Goal: Information Seeking & Learning: Learn about a topic

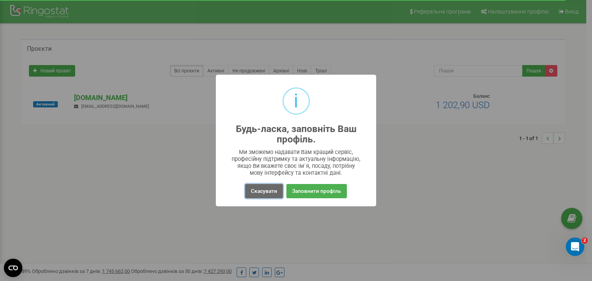
click at [265, 187] on button "Скасувати" at bounding box center [264, 191] width 38 height 14
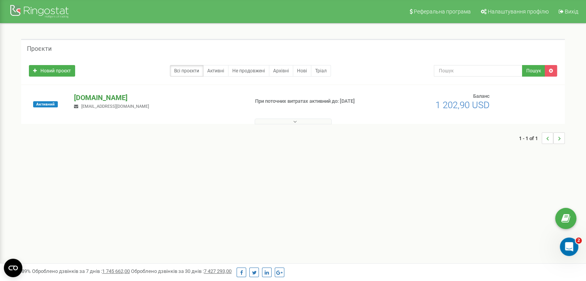
click at [111, 94] on p "[DOMAIN_NAME]" at bounding box center [158, 98] width 168 height 10
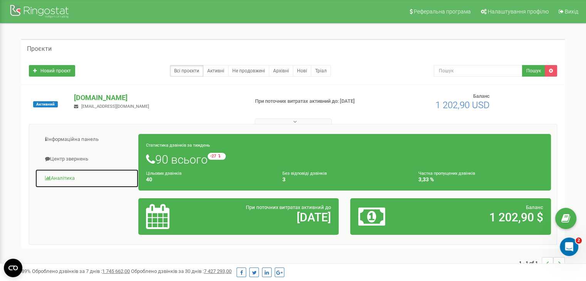
click at [59, 182] on link "Аналiтика" at bounding box center [87, 178] width 104 height 19
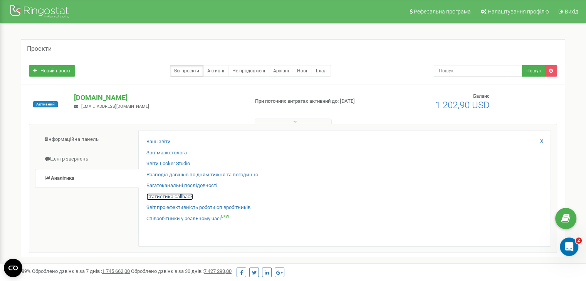
click at [176, 197] on link "Статистика callback" at bounding box center [169, 197] width 47 height 7
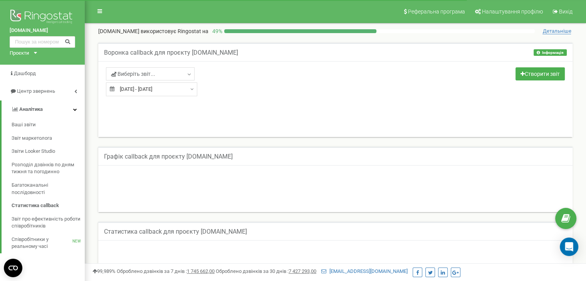
type input "[DATE]"
click at [170, 88] on input "23.08.2025 - 23.09.2025" at bounding box center [151, 89] width 91 height 14
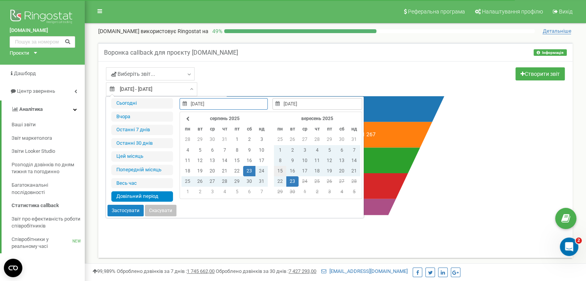
type input "[DATE]"
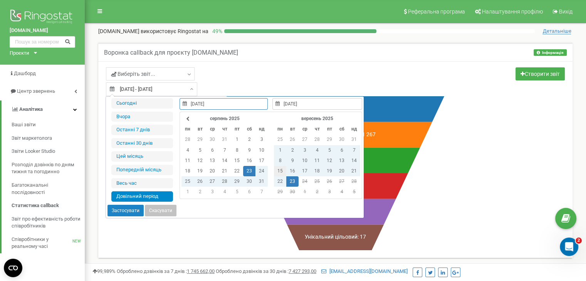
click at [278, 168] on td "15" at bounding box center [280, 171] width 12 height 10
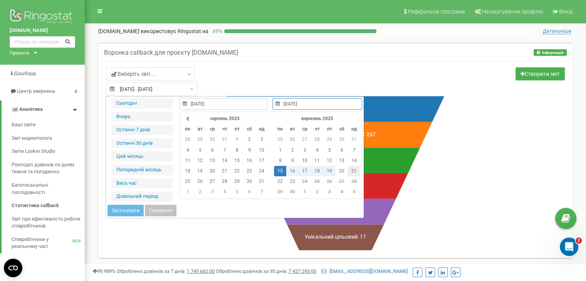
type input "21.09.2025"
click at [357, 168] on td "21" at bounding box center [354, 171] width 12 height 10
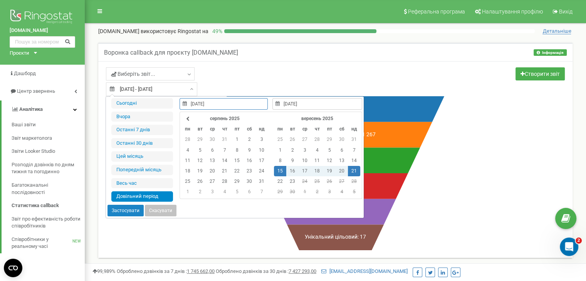
type input "10.09.2024"
type input "23.09.2025"
type input "15.09.2025"
type input "21.09.2025"
click at [126, 210] on button "Застосувати" at bounding box center [126, 211] width 36 height 12
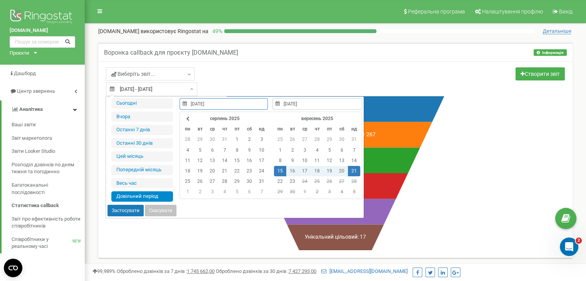
type input "[DATE] - [DATE]"
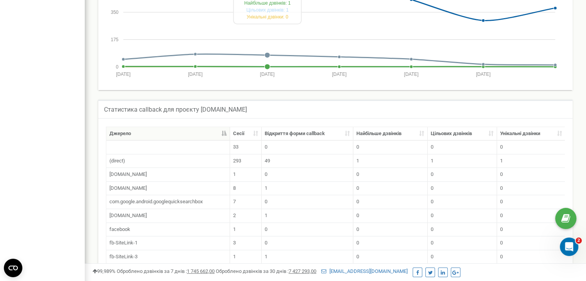
scroll to position [421, 0]
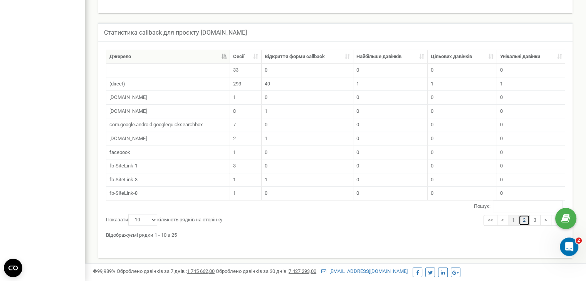
click at [522, 217] on link "2" at bounding box center [524, 220] width 11 height 11
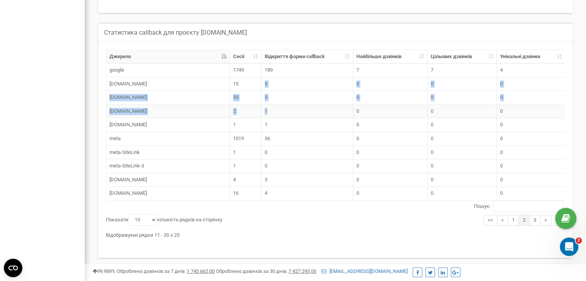
drag, startPoint x: 264, startPoint y: 79, endPoint x: 274, endPoint y: 106, distance: 28.1
click at [274, 106] on tbody "google 1749 189 7 7 4 l.facebook.com 15 5 0 0 0 l.instagram.com 33 5 0 0 0 m.fa…" at bounding box center [335, 132] width 459 height 137
click at [513, 91] on td "0" at bounding box center [531, 98] width 68 height 14
click at [511, 226] on link "1" at bounding box center [513, 220] width 11 height 11
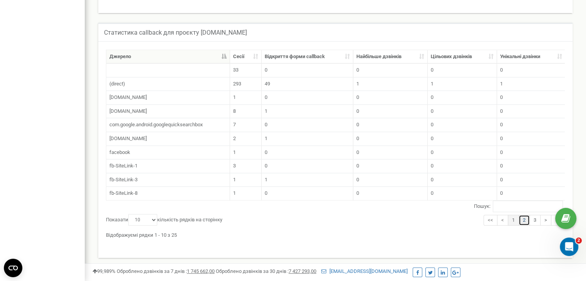
click at [524, 226] on link "2" at bounding box center [524, 220] width 11 height 11
click at [534, 226] on link "3" at bounding box center [535, 220] width 11 height 11
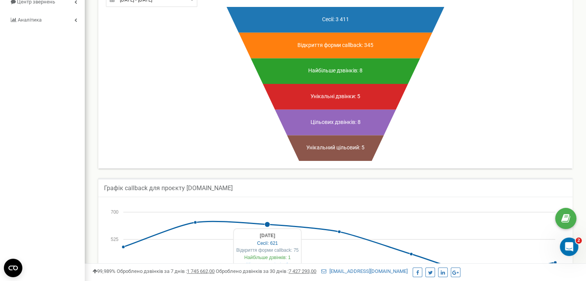
scroll to position [0, 0]
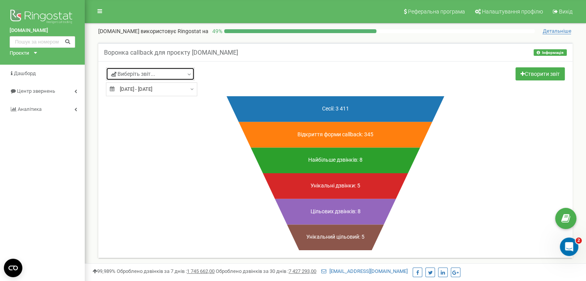
click at [181, 70] on link "Виберіть звіт..." at bounding box center [150, 73] width 89 height 13
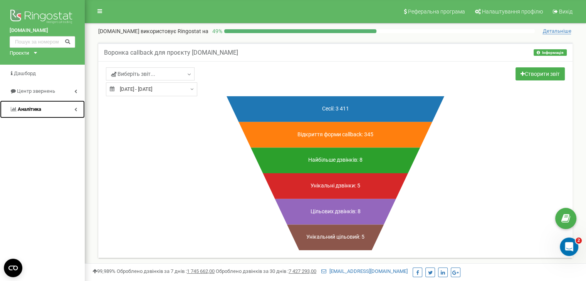
click at [40, 110] on span "Аналiтика" at bounding box center [30, 109] width 24 height 6
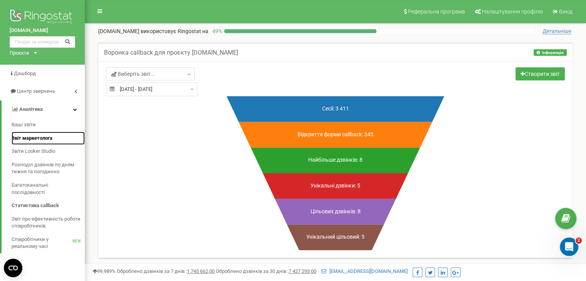
click at [30, 141] on span "Звіт маркетолога" at bounding box center [32, 138] width 41 height 7
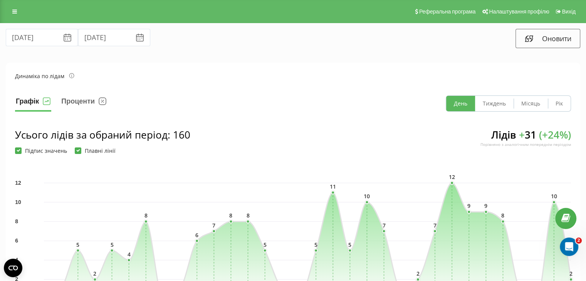
click at [64, 36] on icon at bounding box center [67, 35] width 7 height 3
click at [24, 35] on input "[DATE]" at bounding box center [42, 37] width 72 height 17
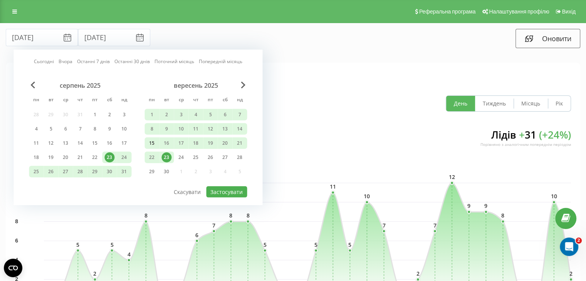
click at [151, 140] on div "15" at bounding box center [152, 143] width 10 height 10
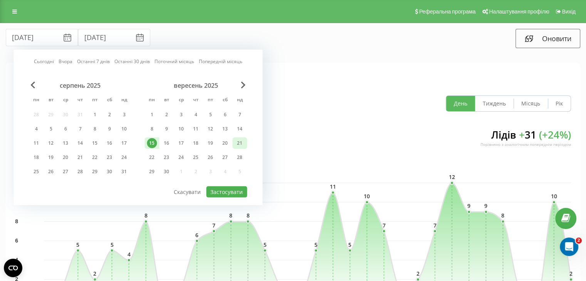
click at [242, 142] on div "21" at bounding box center [240, 143] width 10 height 10
click at [228, 192] on button "Застосувати" at bounding box center [226, 192] width 41 height 11
type input "15.09.2025"
type input "21.09.2025"
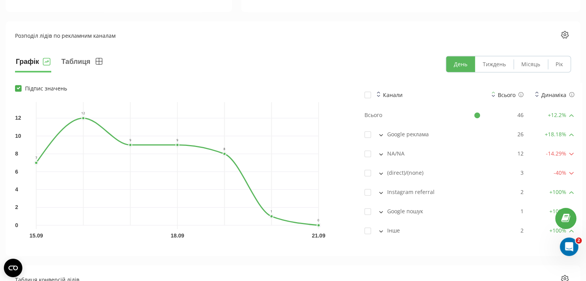
scroll to position [501, 0]
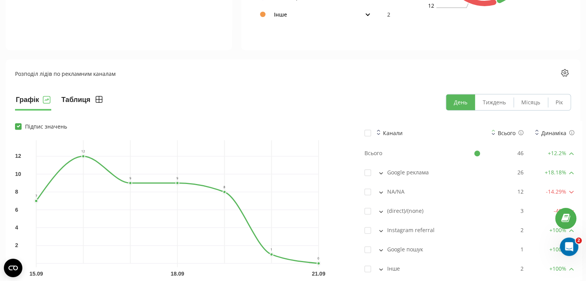
click at [98, 103] on icon at bounding box center [98, 99] width 9 height 9
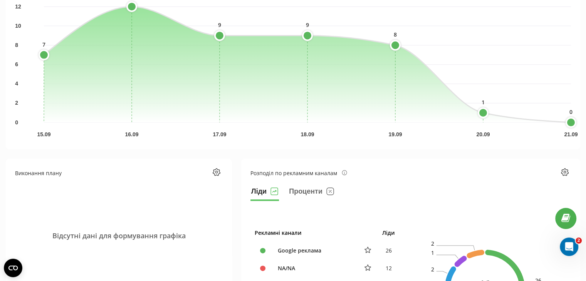
scroll to position [0, 0]
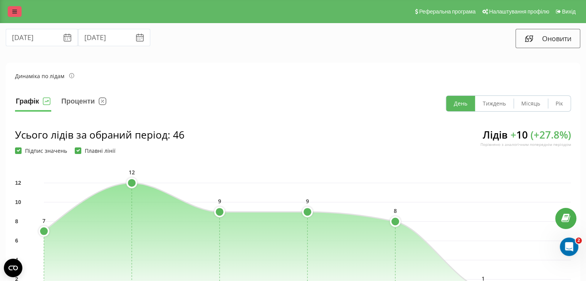
click at [15, 15] on link at bounding box center [15, 11] width 14 height 11
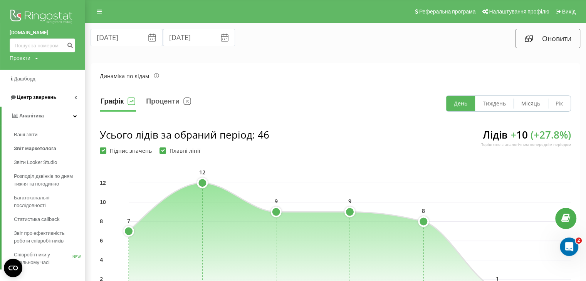
click at [54, 99] on span "Центр звернень" at bounding box center [36, 97] width 39 height 6
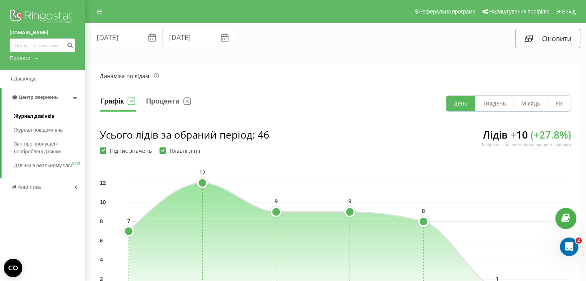
click at [47, 117] on span "Журнал дзвінків" at bounding box center [34, 117] width 41 height 8
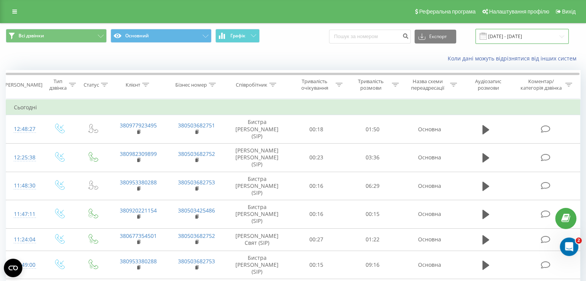
click at [533, 35] on input "[DATE] - [DATE]" at bounding box center [522, 36] width 93 height 15
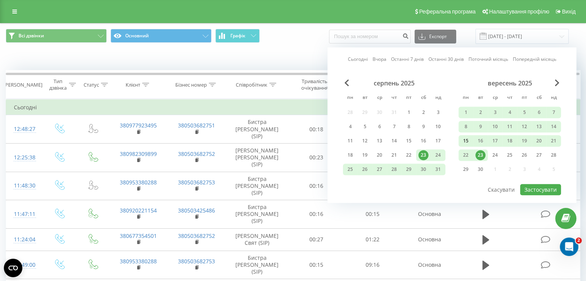
click at [468, 142] on div "15" at bounding box center [466, 141] width 10 height 10
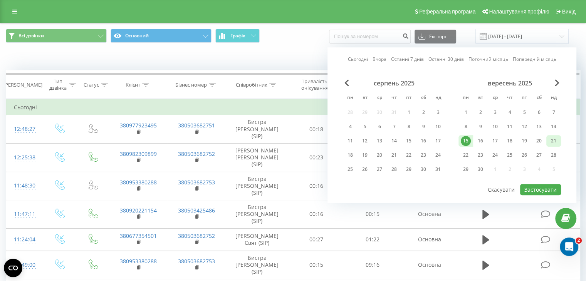
click at [558, 142] on div "21" at bounding box center [554, 141] width 10 height 10
click at [549, 187] on button "Застосувати" at bounding box center [540, 189] width 41 height 11
type input "15.09.2025 - 21.09.2025"
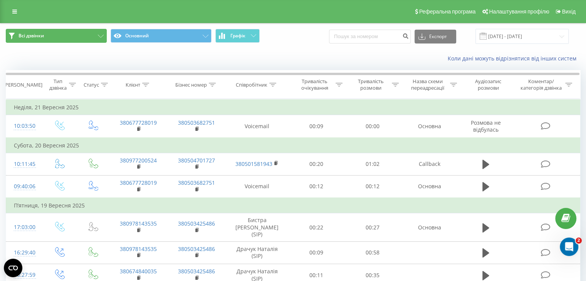
click at [88, 34] on button "Всі дзвінки" at bounding box center [56, 36] width 101 height 14
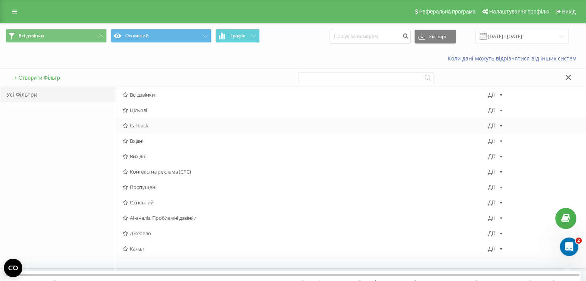
click at [297, 124] on span "Callback" at bounding box center [306, 125] width 366 height 5
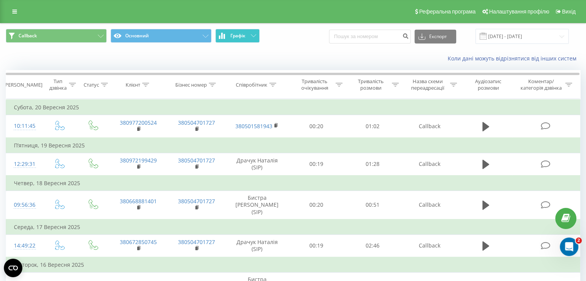
click at [249, 34] on button "Графік" at bounding box center [237, 36] width 44 height 14
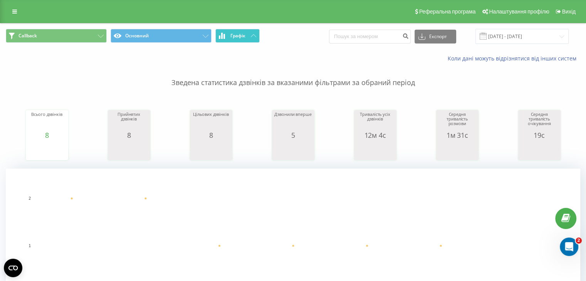
click at [250, 36] on button "Графік" at bounding box center [237, 36] width 44 height 14
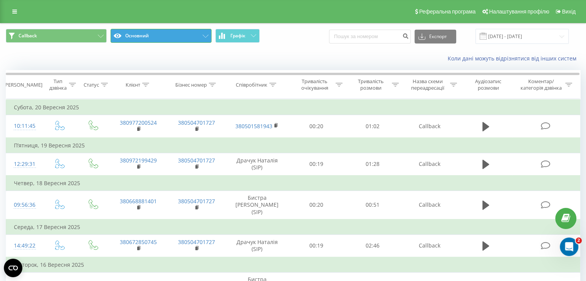
click at [183, 41] on button "Основний" at bounding box center [161, 36] width 101 height 14
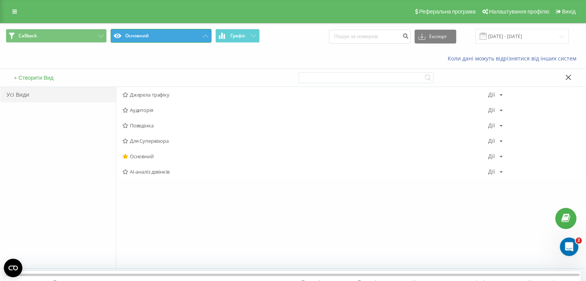
click at [185, 40] on button "Основний" at bounding box center [161, 36] width 101 height 14
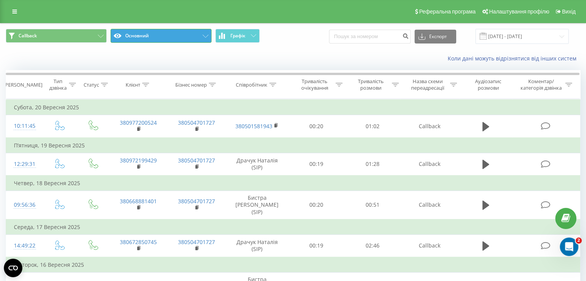
click at [127, 39] on button "Основний" at bounding box center [161, 36] width 101 height 14
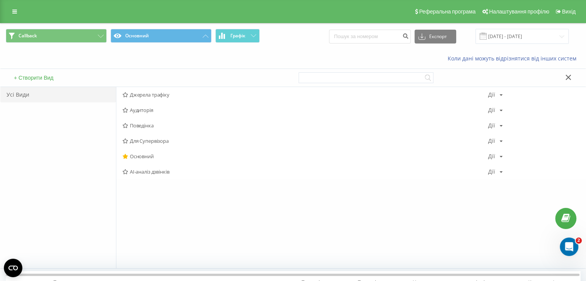
click at [45, 79] on button "+ Створити Вид" at bounding box center [34, 77] width 44 height 7
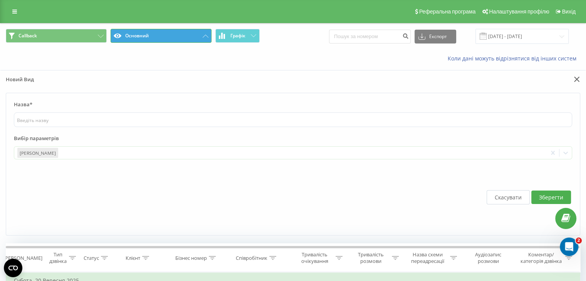
click at [139, 33] on button "Основний" at bounding box center [161, 36] width 101 height 14
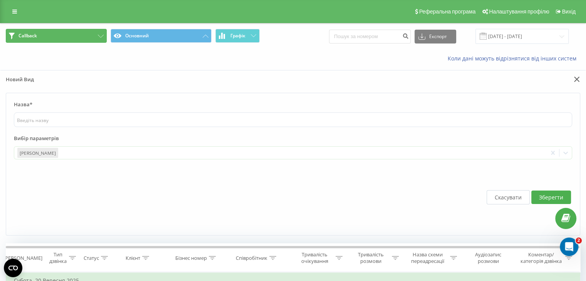
click at [74, 32] on button "Callback" at bounding box center [56, 36] width 101 height 14
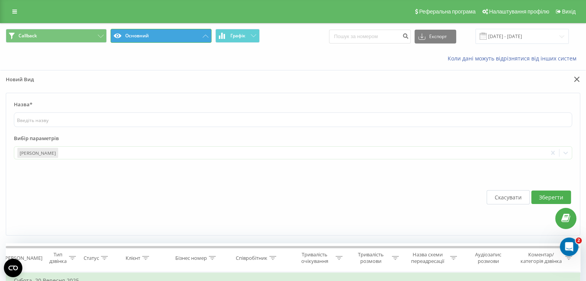
click at [128, 36] on button "Основний" at bounding box center [161, 36] width 101 height 14
click at [206, 38] on button "Основний" at bounding box center [161, 36] width 101 height 14
click at [512, 200] on button "Скасувати" at bounding box center [508, 197] width 43 height 14
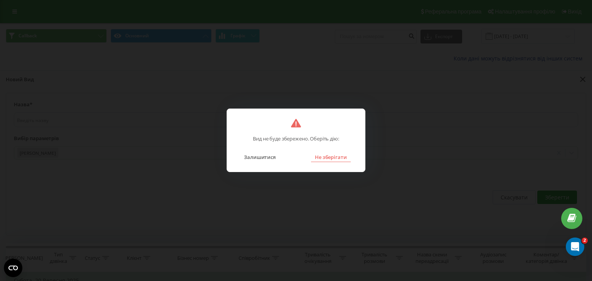
click at [325, 159] on button "Не зберігати" at bounding box center [331, 157] width 40 height 10
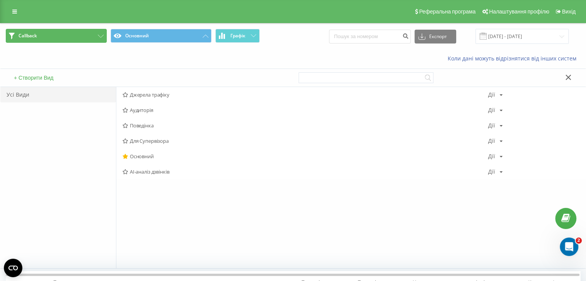
click at [56, 42] on button "Callback" at bounding box center [56, 36] width 101 height 14
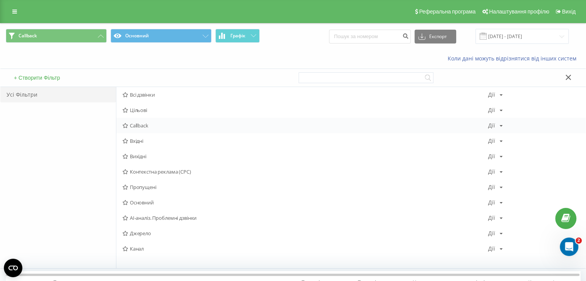
click at [496, 125] on div "Дії Редагувати Копіювати Видалити За замовчуванням Поділитися" at bounding box center [495, 125] width 15 height 5
click at [567, 76] on icon at bounding box center [568, 77] width 5 height 5
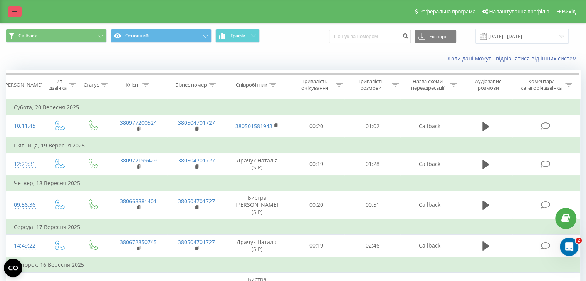
click at [14, 11] on icon at bounding box center [14, 11] width 5 height 5
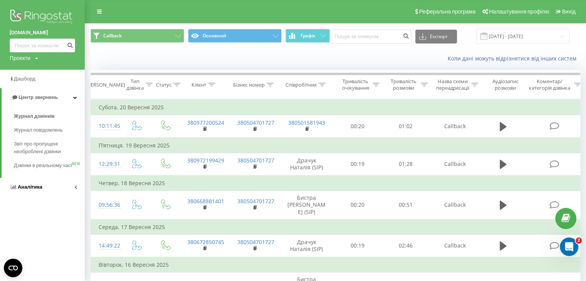
click at [53, 195] on link "Аналiтика" at bounding box center [42, 187] width 85 height 19
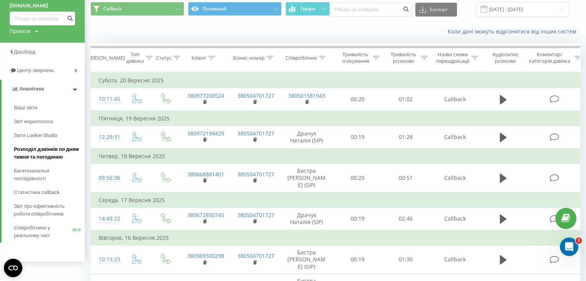
scroll to position [39, 0]
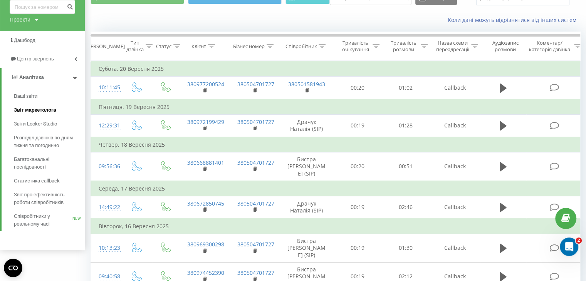
click at [47, 107] on span "Звіт маркетолога" at bounding box center [35, 110] width 42 height 8
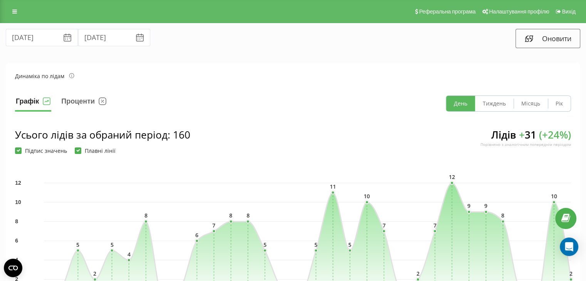
click at [63, 39] on icon at bounding box center [67, 37] width 9 height 9
click at [45, 39] on input "[DATE]" at bounding box center [42, 37] width 72 height 17
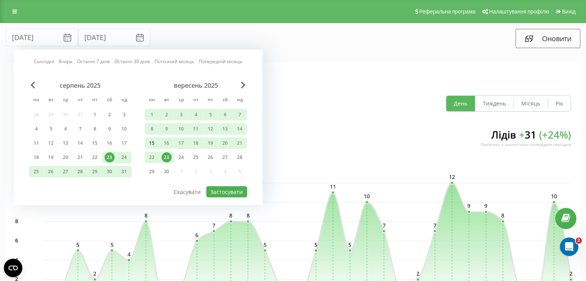
click at [153, 143] on div "15" at bounding box center [152, 143] width 10 height 10
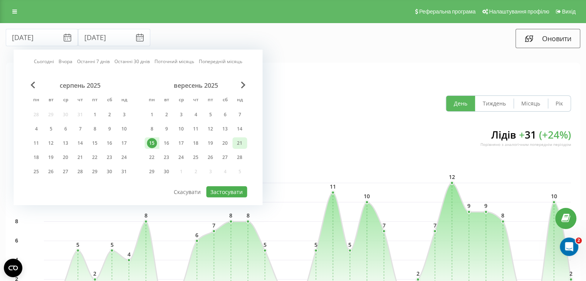
click at [244, 141] on div "21" at bounding box center [240, 143] width 10 height 10
click at [236, 196] on div "Сьогодні Вчора Останні 7 днів Останні 30 днів Поточний місяць Попередній місяць…" at bounding box center [137, 128] width 249 height 156
click at [229, 191] on button "Застосувати" at bounding box center [226, 192] width 41 height 11
type input "[DATE]"
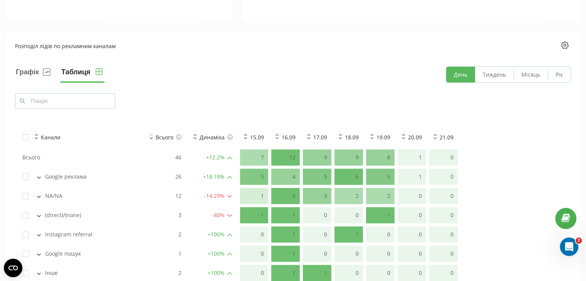
scroll to position [463, 0]
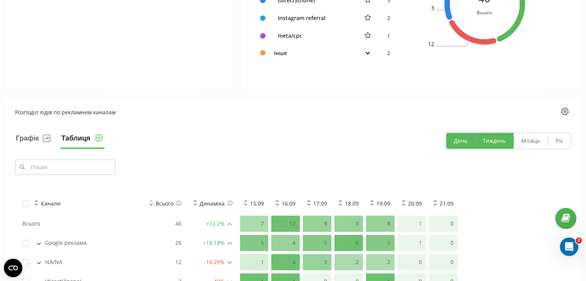
click at [499, 135] on button "Тиждень" at bounding box center [494, 141] width 39 height 16
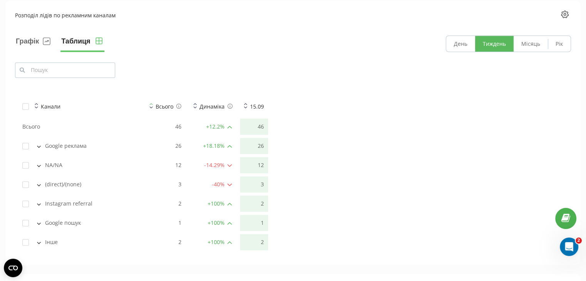
scroll to position [578, 0]
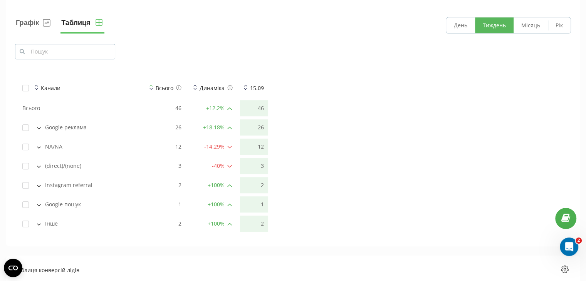
click at [248, 87] on div "15.09" at bounding box center [254, 88] width 20 height 8
click at [244, 86] on icon at bounding box center [245, 87] width 3 height 6
click at [242, 89] on th "15.09" at bounding box center [254, 88] width 29 height 18
click at [244, 88] on icon at bounding box center [245, 89] width 3 height 2
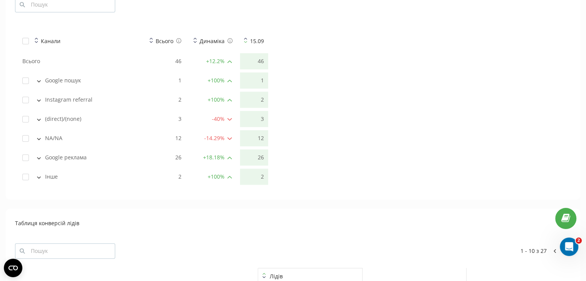
scroll to position [655, 0]
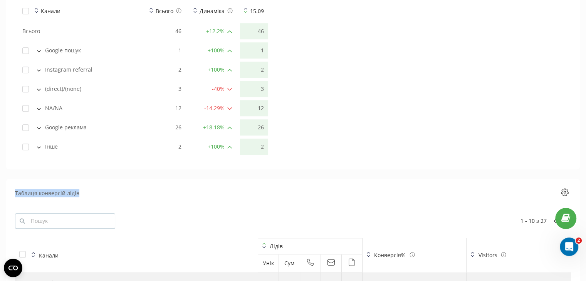
drag, startPoint x: 5, startPoint y: 189, endPoint x: 87, endPoint y: 192, distance: 82.1
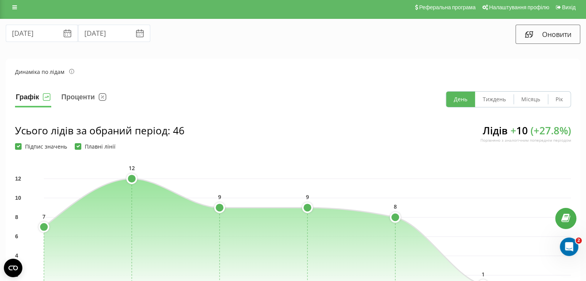
scroll to position [0, 0]
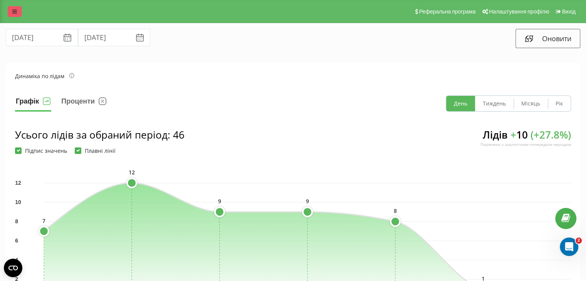
click at [15, 12] on icon at bounding box center [14, 11] width 5 height 5
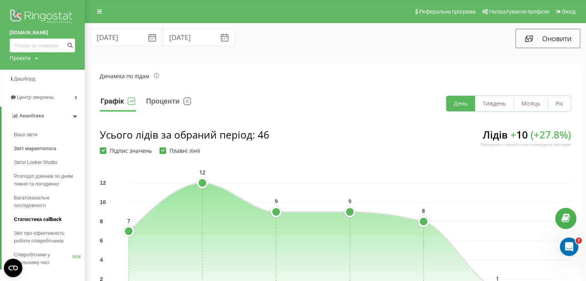
click at [50, 215] on link "Статистика callback" at bounding box center [49, 220] width 71 height 14
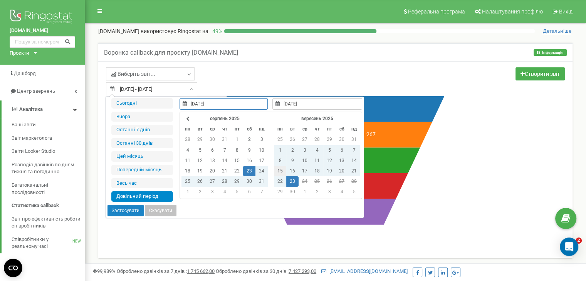
type input "[DATE]"
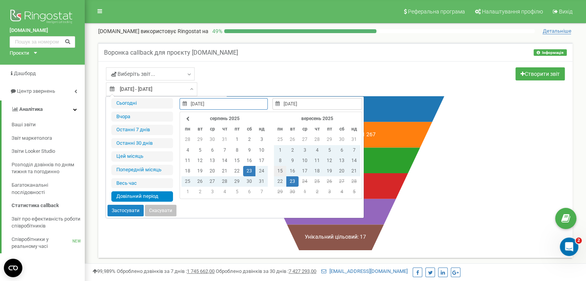
click at [279, 172] on td "15" at bounding box center [280, 171] width 12 height 10
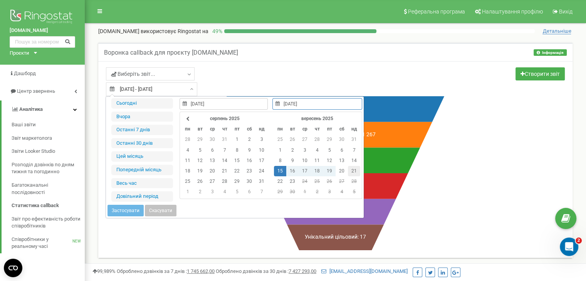
type input "[DATE]"
click at [353, 171] on td "21" at bounding box center [354, 171] width 12 height 10
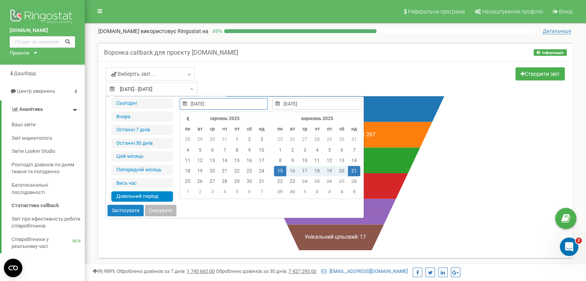
type input "[DATE]"
click at [123, 209] on button "Застосувати" at bounding box center [126, 211] width 36 height 12
type input "[DATE] - [DATE]"
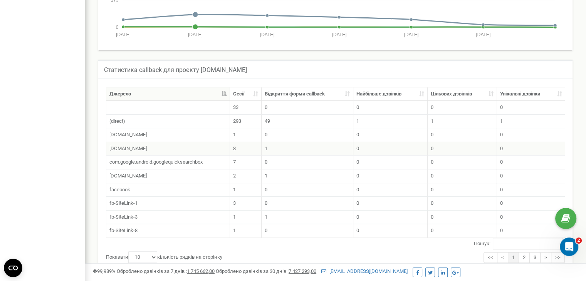
scroll to position [385, 0]
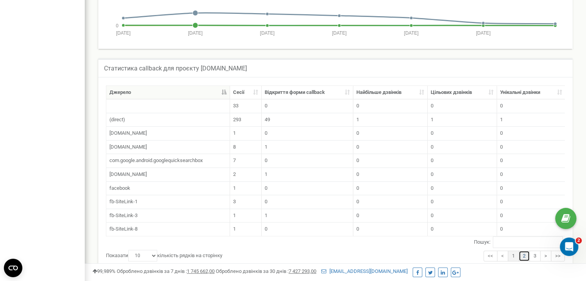
click at [526, 258] on link "2" at bounding box center [524, 256] width 11 height 11
click at [536, 261] on link "3" at bounding box center [535, 256] width 11 height 11
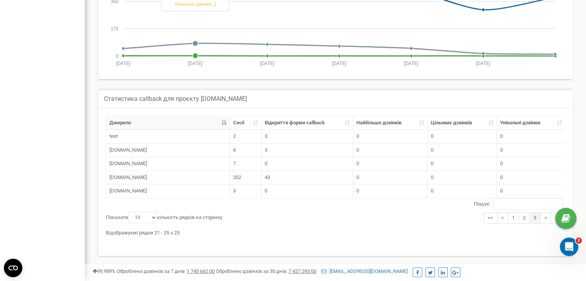
scroll to position [359, 0]
click at [518, 219] on link "1" at bounding box center [513, 218] width 11 height 11
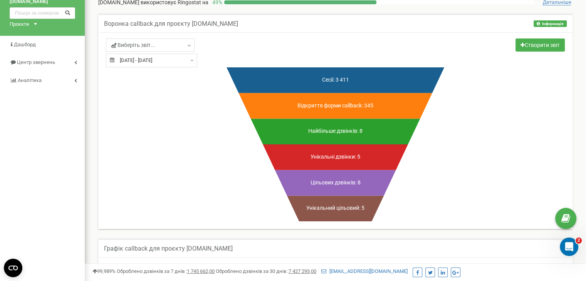
scroll to position [0, 0]
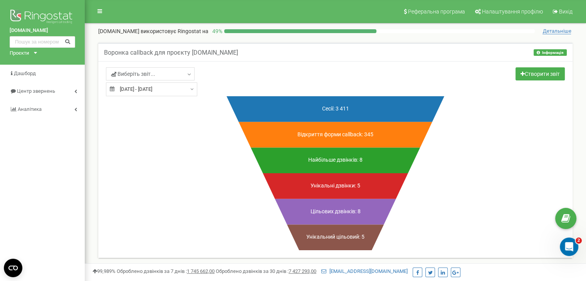
click at [175, 90] on input "15.09.2025 - 21.09.2025" at bounding box center [151, 89] width 91 height 14
type input "[DATE]"
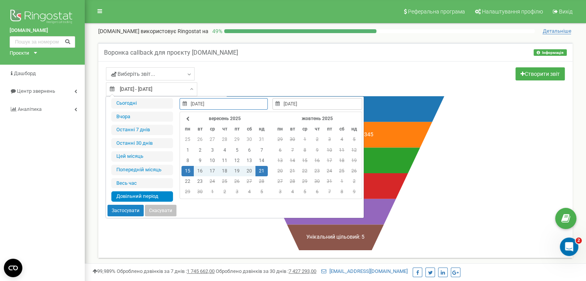
type input "[DATE]"
click at [218, 76] on div "Виберіть звіт... Spilno Agency" at bounding box center [218, 74] width 224 height 15
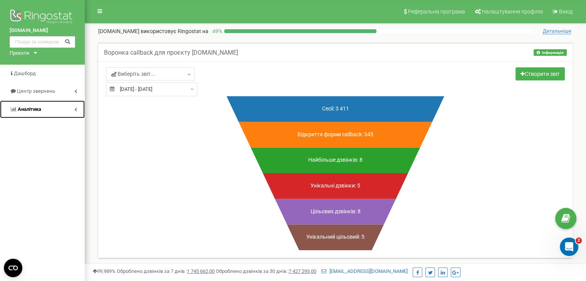
click at [40, 107] on span "Аналiтика" at bounding box center [30, 109] width 24 height 6
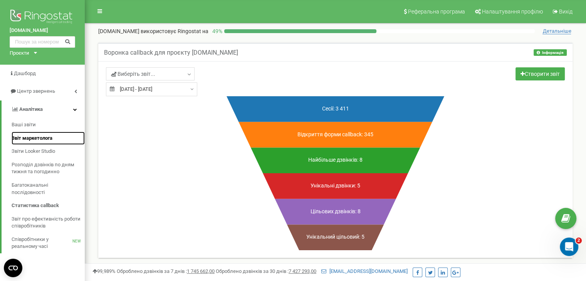
click at [39, 137] on span "Звіт маркетолога" at bounding box center [32, 138] width 41 height 7
click at [42, 138] on span "Звіт маркетолога" at bounding box center [32, 138] width 41 height 7
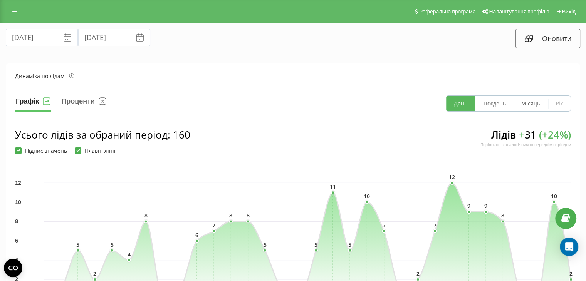
click at [63, 37] on icon at bounding box center [67, 37] width 9 height 9
click at [38, 39] on input "[DATE]" at bounding box center [42, 37] width 72 height 17
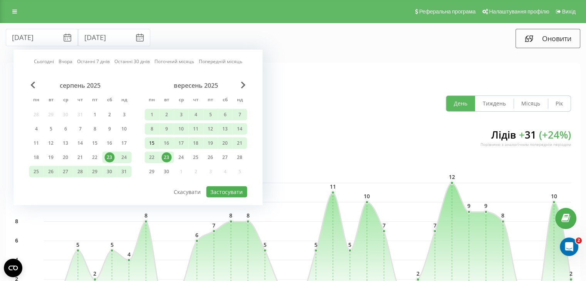
click at [149, 143] on div "15" at bounding box center [152, 143] width 10 height 10
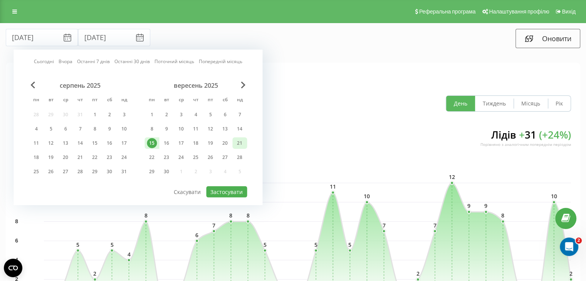
click at [243, 138] on div "21" at bounding box center [239, 144] width 15 height 12
click at [236, 187] on button "Застосувати" at bounding box center [226, 192] width 41 height 11
type input "[DATE]"
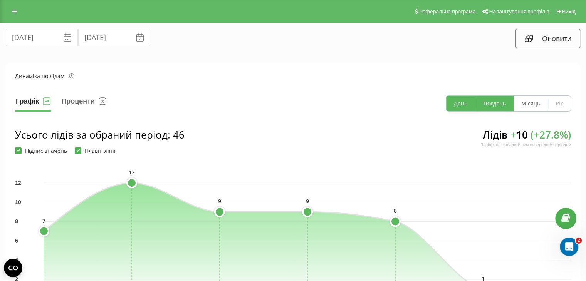
click at [493, 102] on button "Тиждень" at bounding box center [494, 103] width 39 height 15
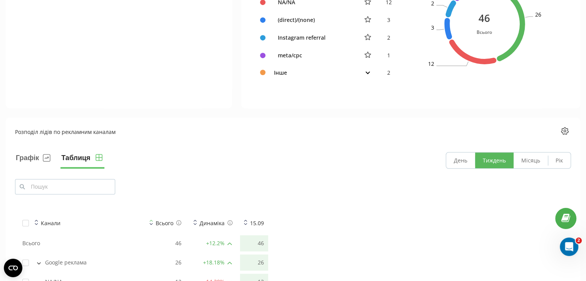
scroll to position [578, 0]
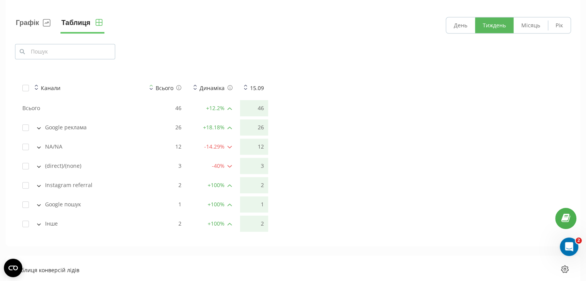
click at [41, 225] on button at bounding box center [39, 223] width 8 height 7
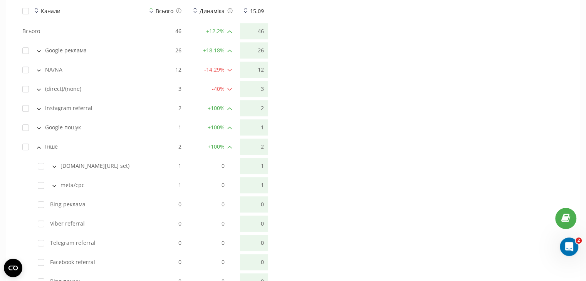
scroll to position [617, 0]
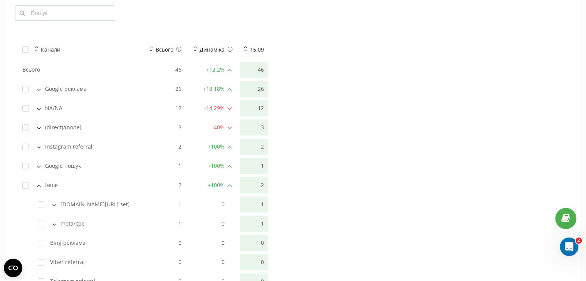
click at [37, 145] on button at bounding box center [39, 146] width 8 height 7
drag, startPoint x: 175, startPoint y: 150, endPoint x: 188, endPoint y: 151, distance: 12.4
click at [188, 151] on tr "Instagram referral 2 + 100 % 2" at bounding box center [143, 147] width 250 height 16
drag, startPoint x: 177, startPoint y: 223, endPoint x: 189, endPoint y: 164, distance: 60.5
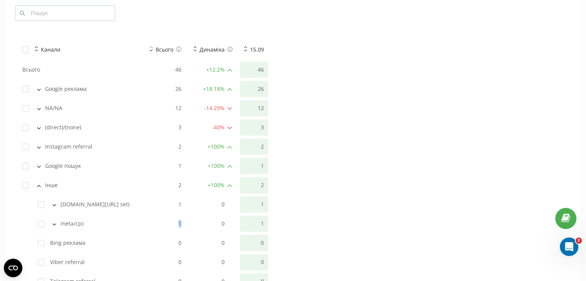
click at [183, 222] on td "1" at bounding box center [165, 224] width 40 height 16
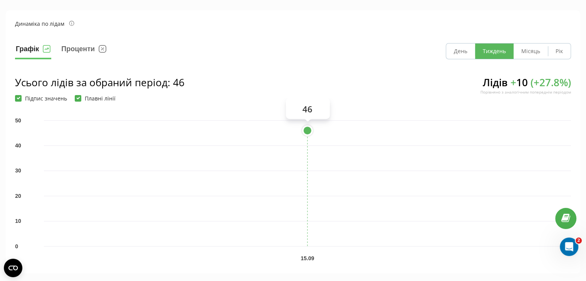
scroll to position [0, 0]
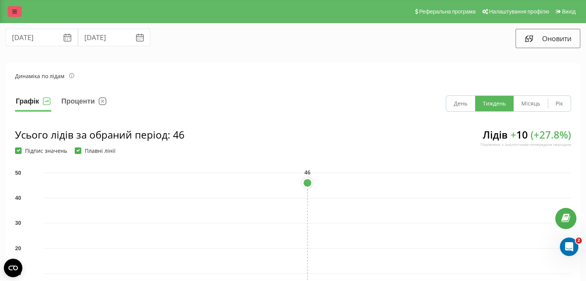
click at [13, 15] on link at bounding box center [15, 11] width 14 height 11
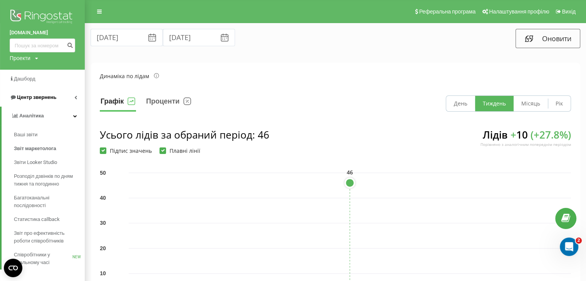
click at [79, 96] on link "Центр звернень" at bounding box center [42, 97] width 85 height 19
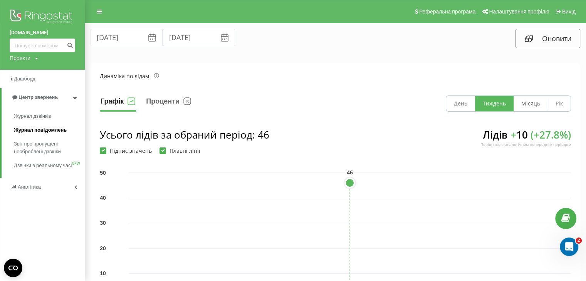
click at [49, 133] on span "Журнал повідомлень" at bounding box center [40, 130] width 53 height 8
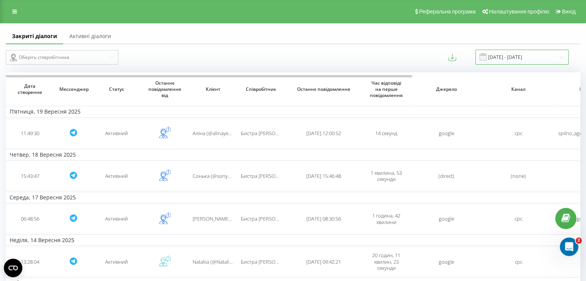
click at [517, 52] on input "[DATE] - [DATE]" at bounding box center [522, 57] width 93 height 15
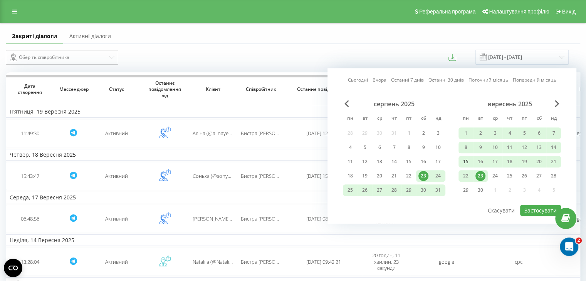
click at [469, 161] on div "15" at bounding box center [466, 162] width 10 height 10
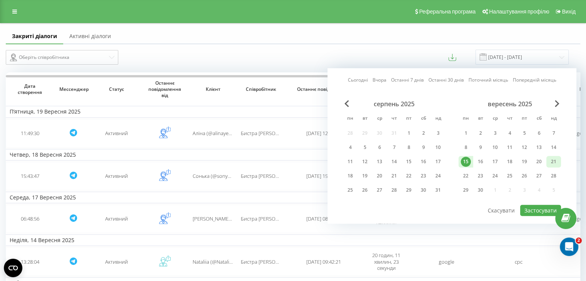
click at [555, 159] on div "21" at bounding box center [554, 162] width 10 height 10
click at [543, 210] on button "Застосувати" at bounding box center [540, 210] width 41 height 11
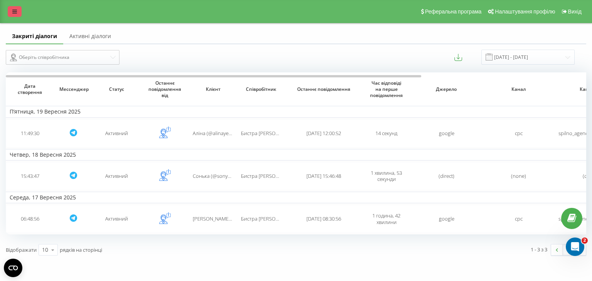
click at [13, 13] on icon at bounding box center [14, 11] width 5 height 5
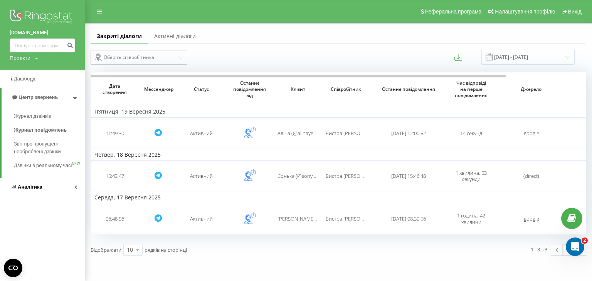
click at [50, 192] on link "Аналiтика" at bounding box center [42, 187] width 85 height 19
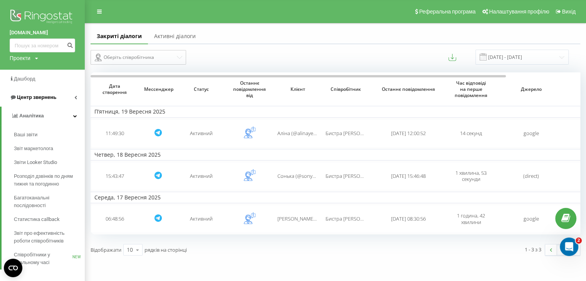
click at [62, 102] on link "Центр звернень" at bounding box center [42, 97] width 85 height 19
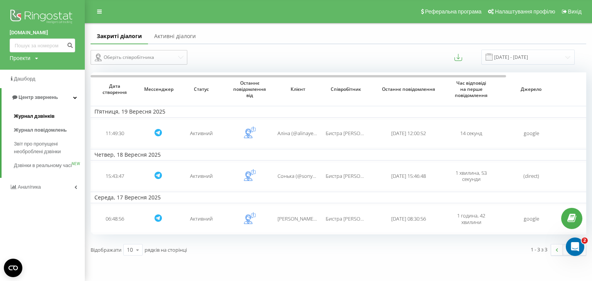
click at [46, 118] on span "Журнал дзвінків" at bounding box center [34, 117] width 41 height 8
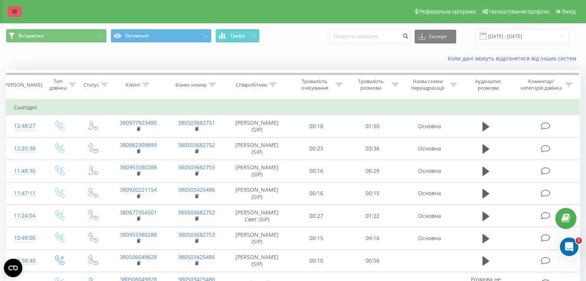
click at [17, 9] on icon at bounding box center [14, 11] width 5 height 5
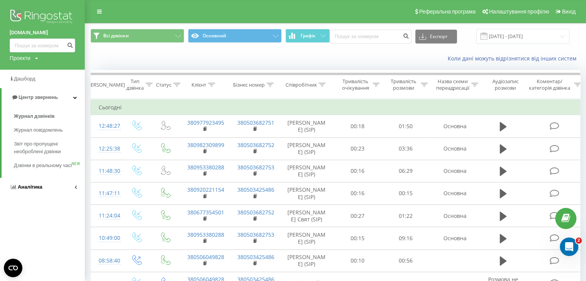
click at [35, 197] on link "Аналiтика" at bounding box center [42, 187] width 85 height 19
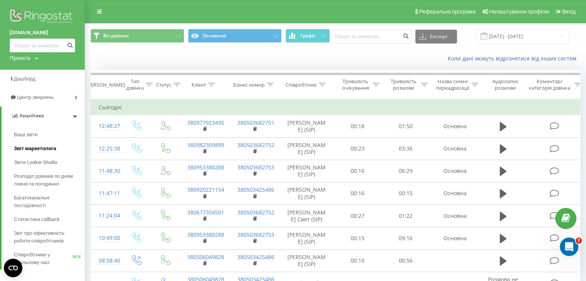
click at [42, 149] on span "Звіт маркетолога" at bounding box center [35, 149] width 42 height 8
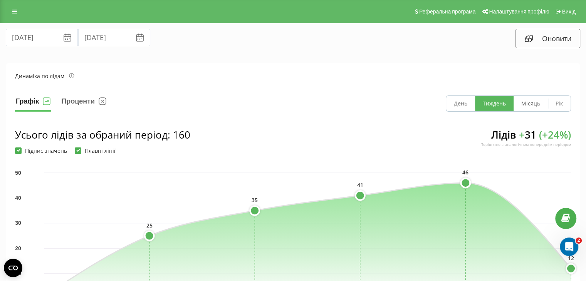
click at [63, 42] on icon at bounding box center [67, 37] width 9 height 9
click at [44, 35] on input "[DATE]" at bounding box center [42, 37] width 72 height 17
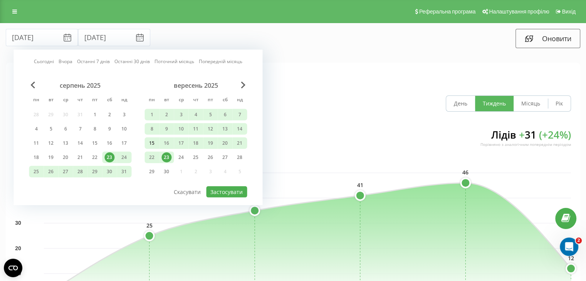
click at [154, 146] on div "15" at bounding box center [152, 143] width 10 height 10
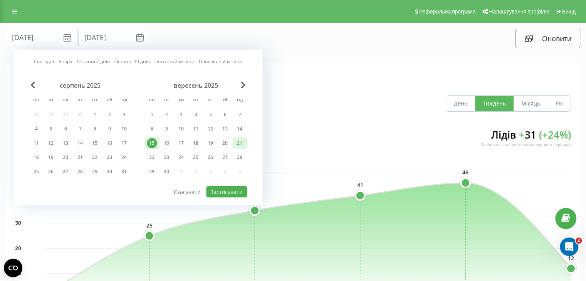
click at [243, 143] on div "21" at bounding box center [240, 143] width 10 height 10
click at [233, 195] on button "Застосувати" at bounding box center [226, 192] width 41 height 11
type input "15.09.2025"
type input "21.09.2025"
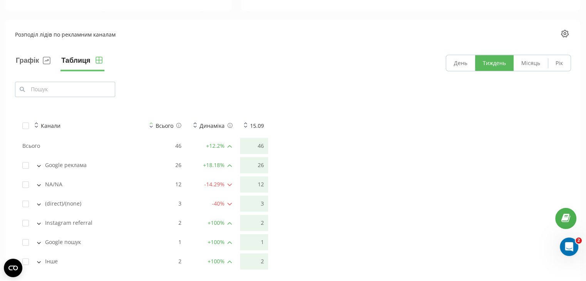
scroll to position [578, 0]
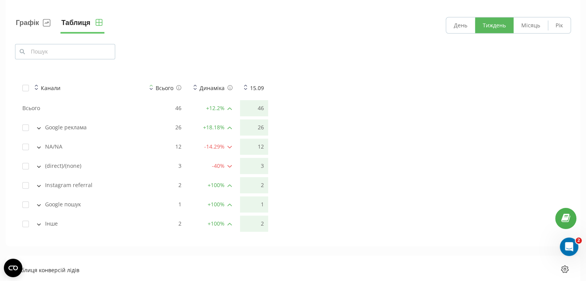
click at [39, 128] on icon at bounding box center [38, 129] width 3 height 2
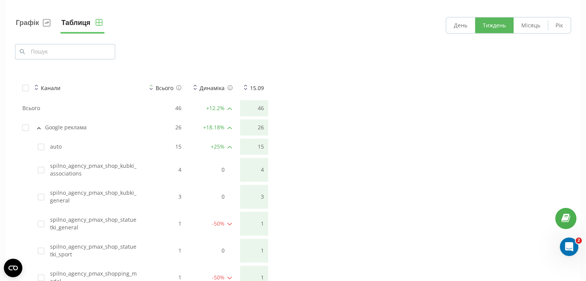
click at [39, 128] on icon at bounding box center [39, 128] width 4 height 2
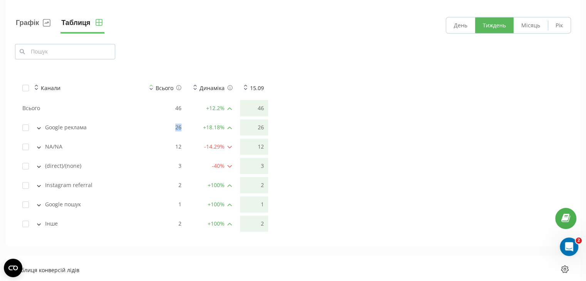
drag, startPoint x: 174, startPoint y: 128, endPoint x: 186, endPoint y: 126, distance: 12.1
click at [186, 126] on tr "Google реклама 26 + 18.18 % 26" at bounding box center [143, 127] width 250 height 16
